Goal: Transaction & Acquisition: Purchase product/service

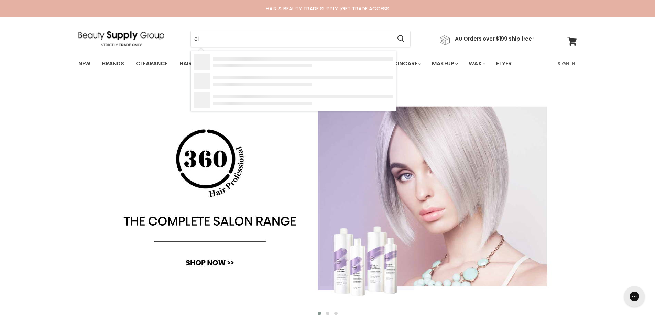
type input "o"
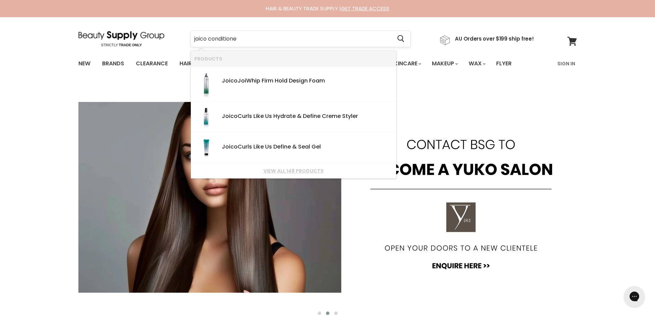
type input "joico conditioner"
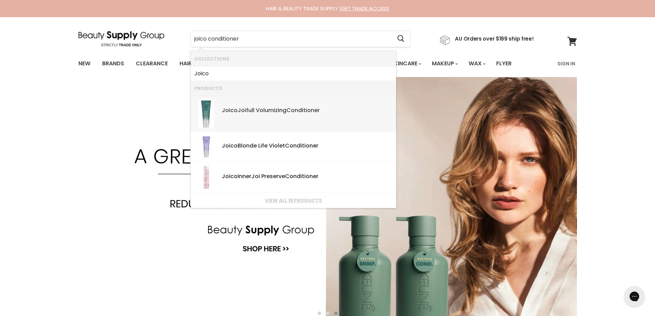
click at [264, 109] on div "[PERSON_NAME] Volumizing Conditioner" at bounding box center [307, 110] width 171 height 7
